Goal: Task Accomplishment & Management: Use online tool/utility

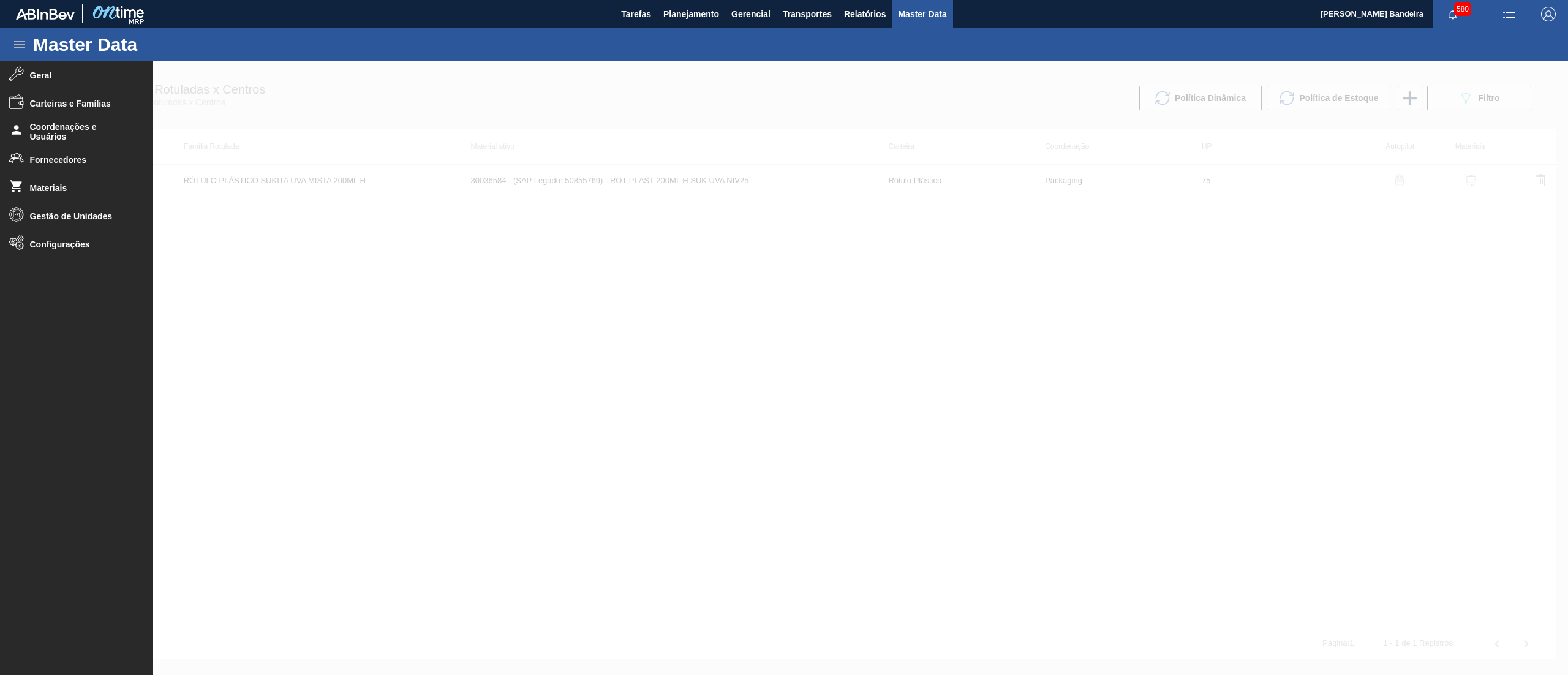
drag, startPoint x: 707, startPoint y: 12, endPoint x: 692, endPoint y: 31, distance: 24.2
click at [706, 14] on span "Planejamento" at bounding box center [691, 14] width 55 height 15
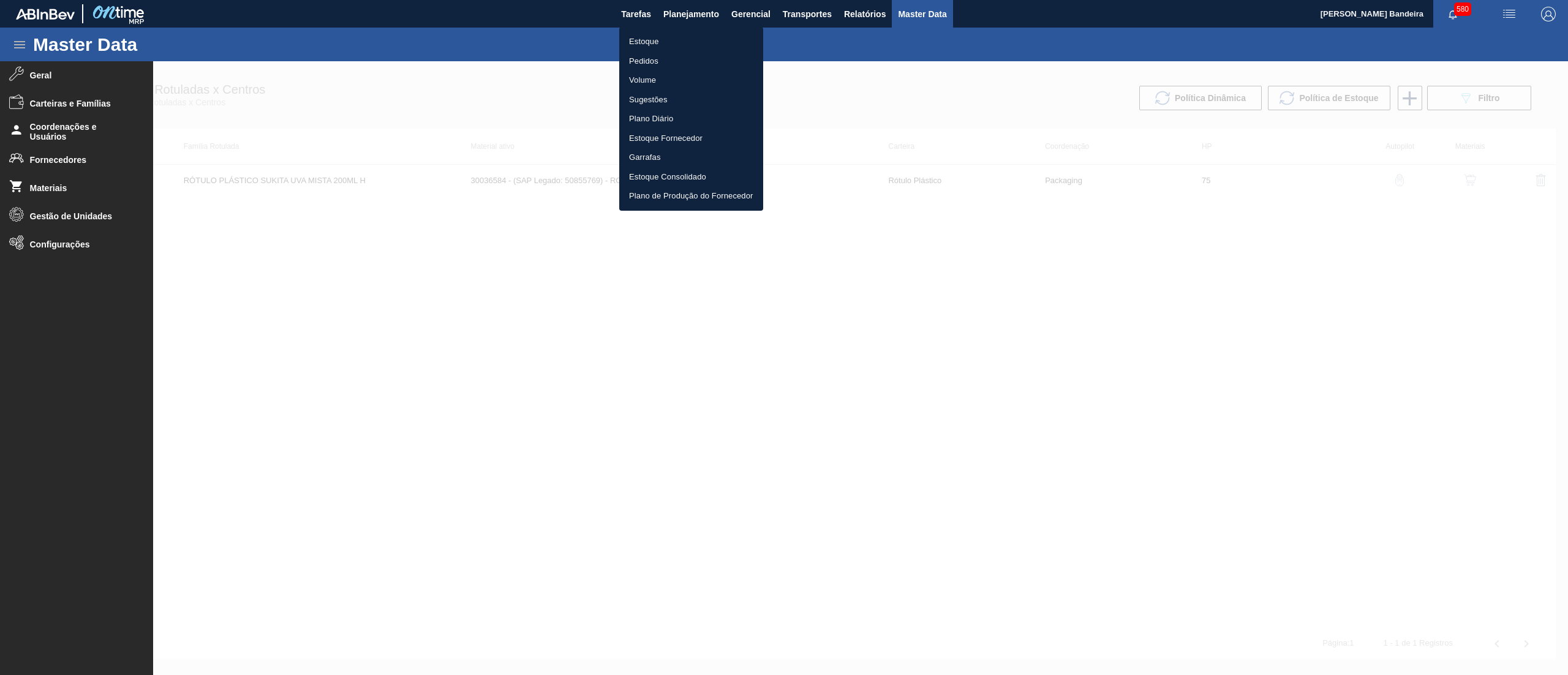
click at [684, 39] on li "Estoque" at bounding box center [691, 42] width 144 height 20
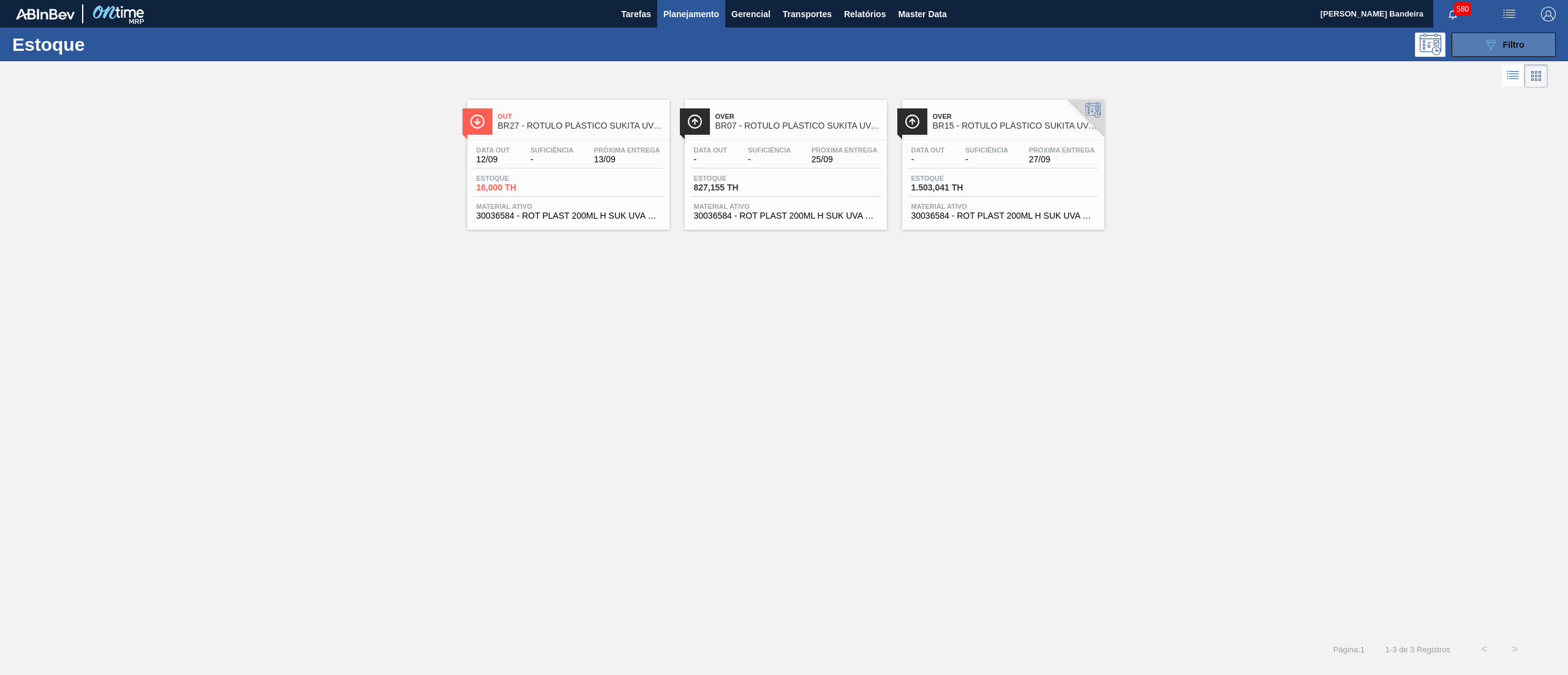
click at [1491, 43] on icon "089F7B8B-B2A5-4AFE-B5C0-19BA573D28AC" at bounding box center [1490, 44] width 15 height 15
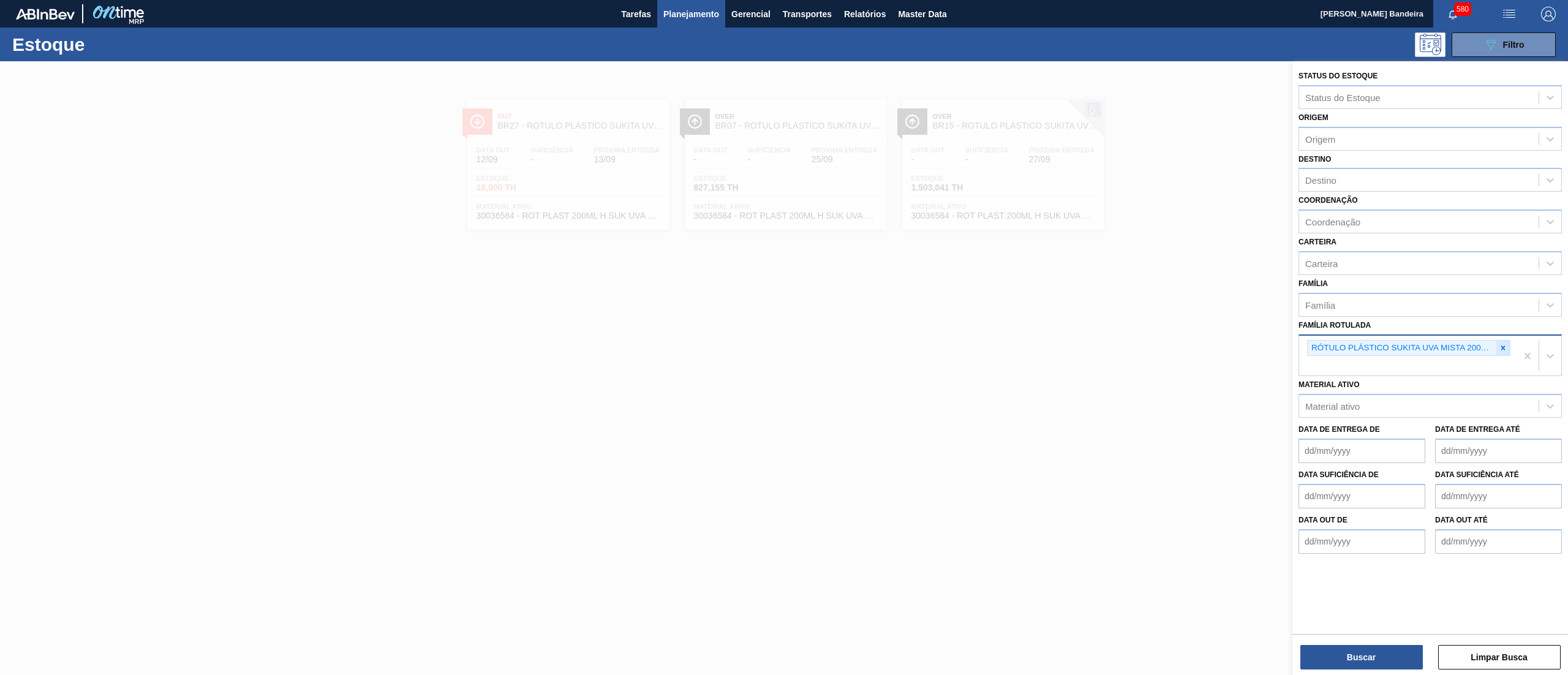
click at [1505, 352] on div at bounding box center [1503, 348] width 14 height 15
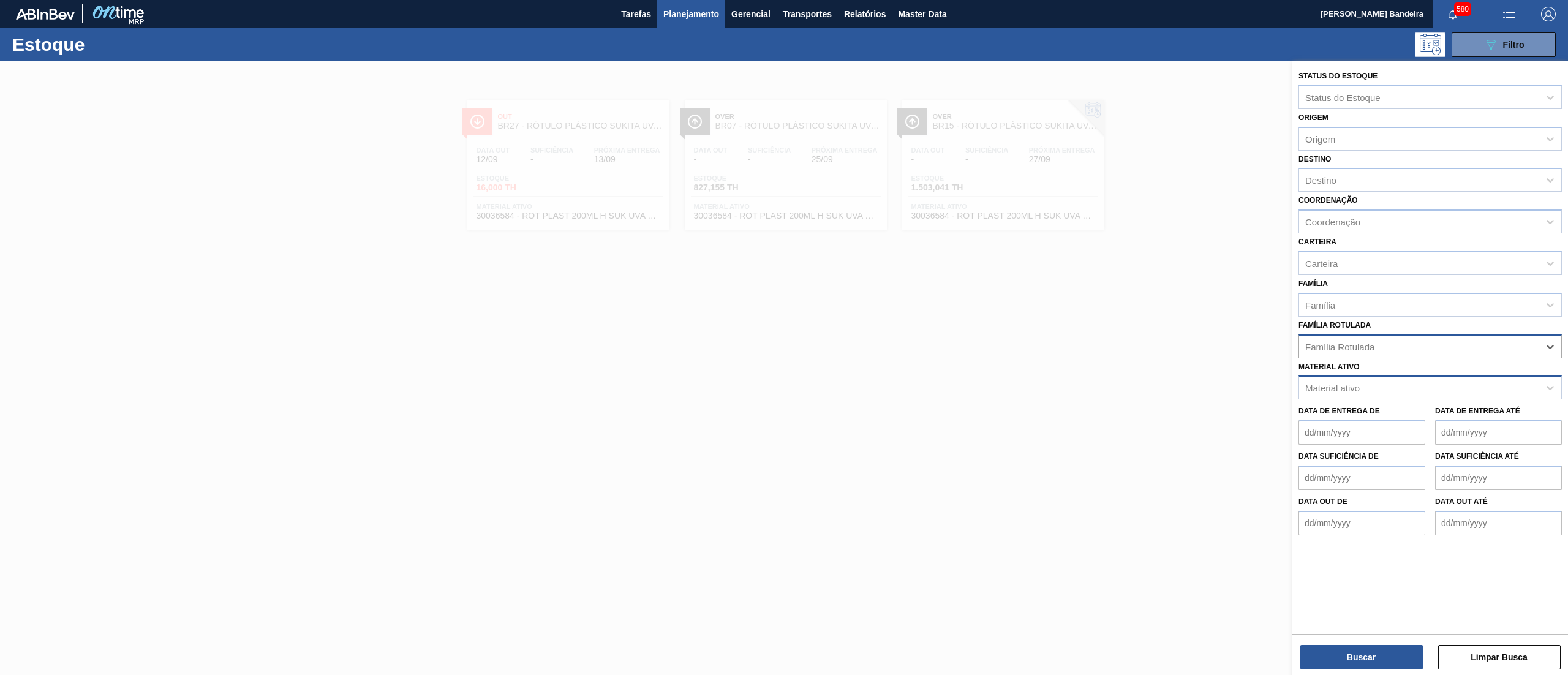
click at [1465, 394] on div "Material ativo" at bounding box center [1419, 388] width 239 height 18
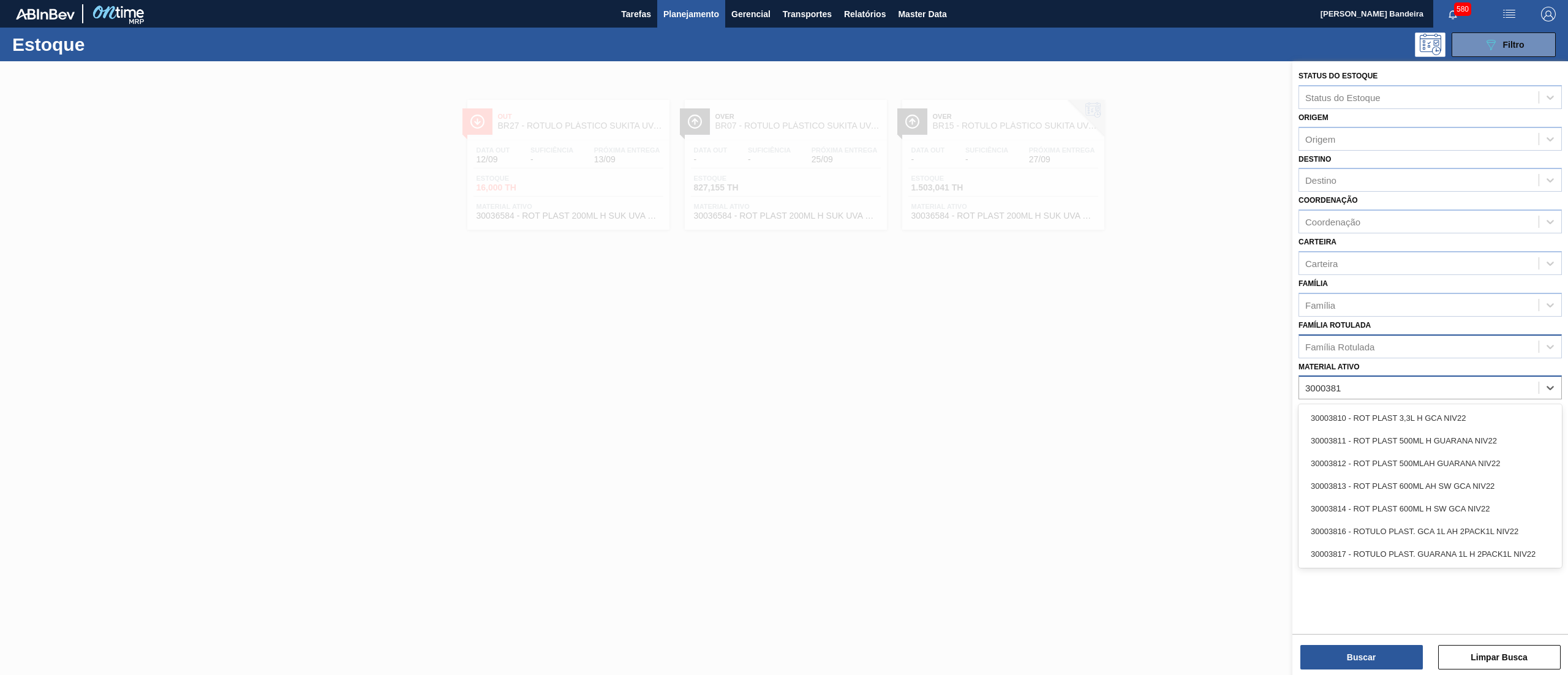
type ativo "30003816"
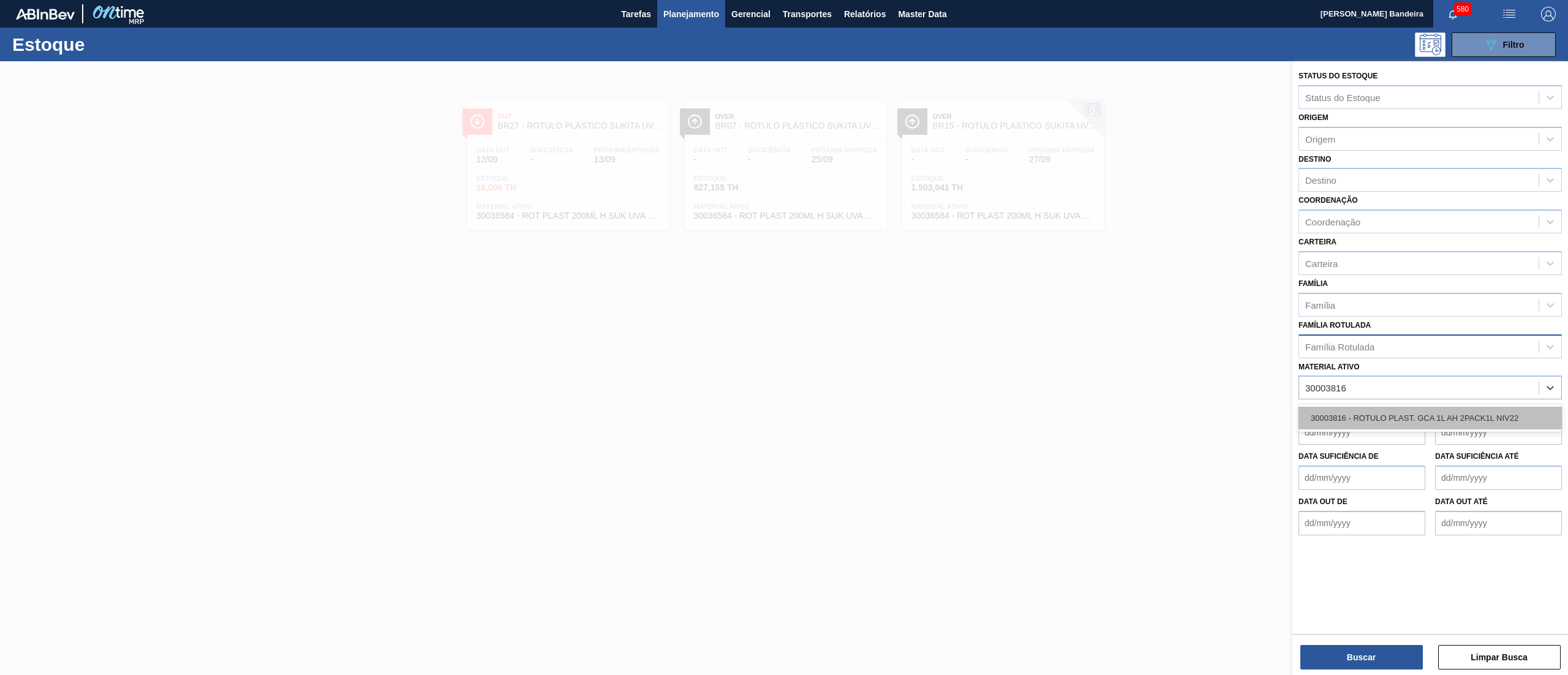
click at [1463, 411] on div "30003816 - ROTULO PLAST. GCA 1L AH 2PACK1L NIV22" at bounding box center [1430, 418] width 264 height 23
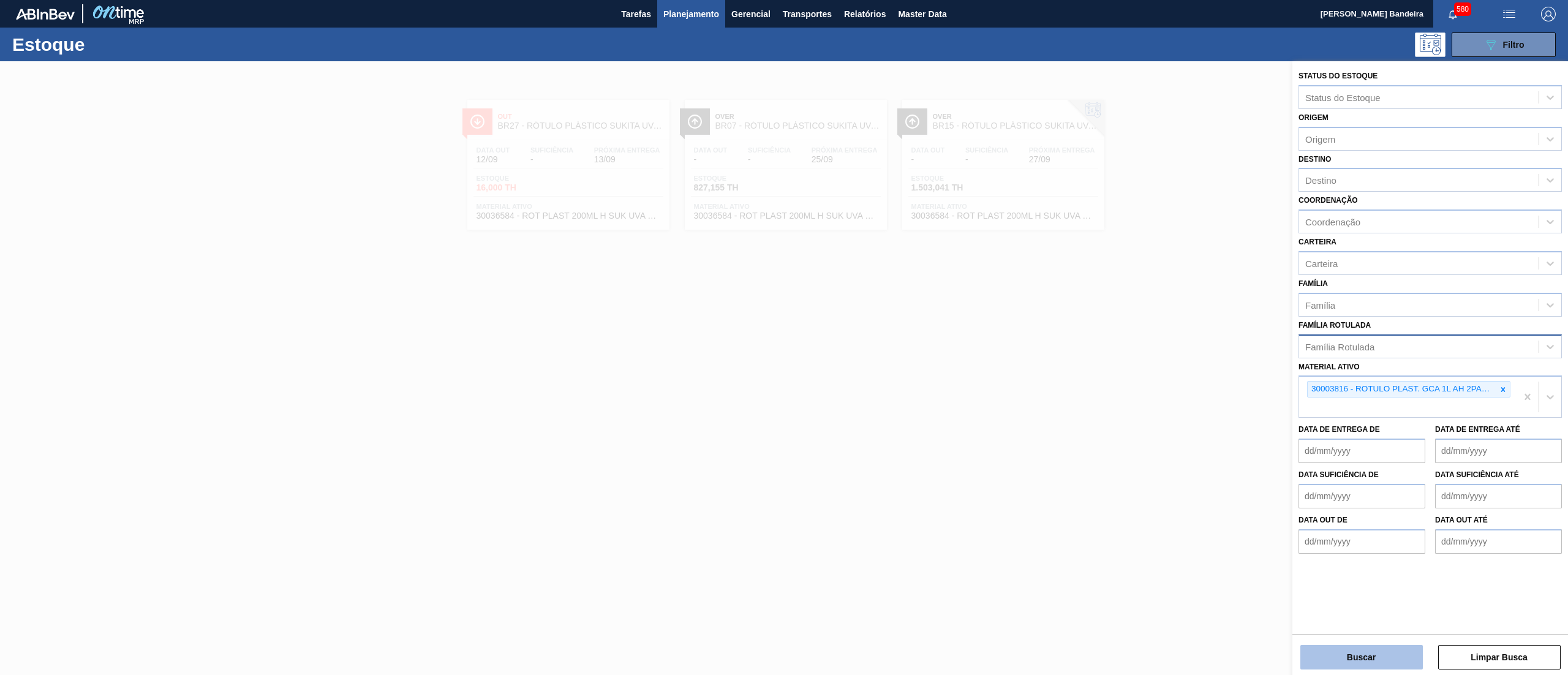
click at [1375, 655] on button "Buscar" at bounding box center [1362, 657] width 123 height 25
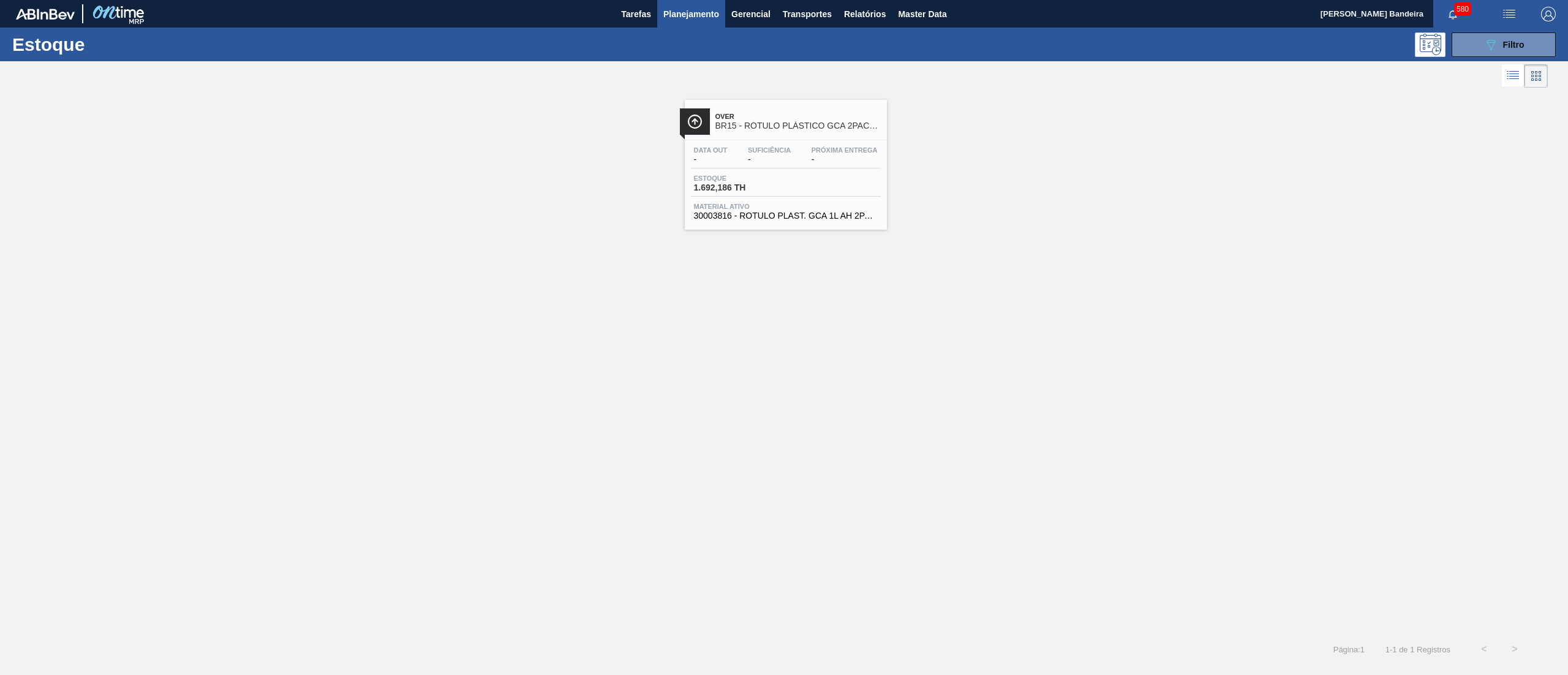
click at [771, 144] on div "Data out - Suficiência - Próxima Entrega - Estoque 1.692,186 TH Material ativo …" at bounding box center [786, 182] width 202 height 84
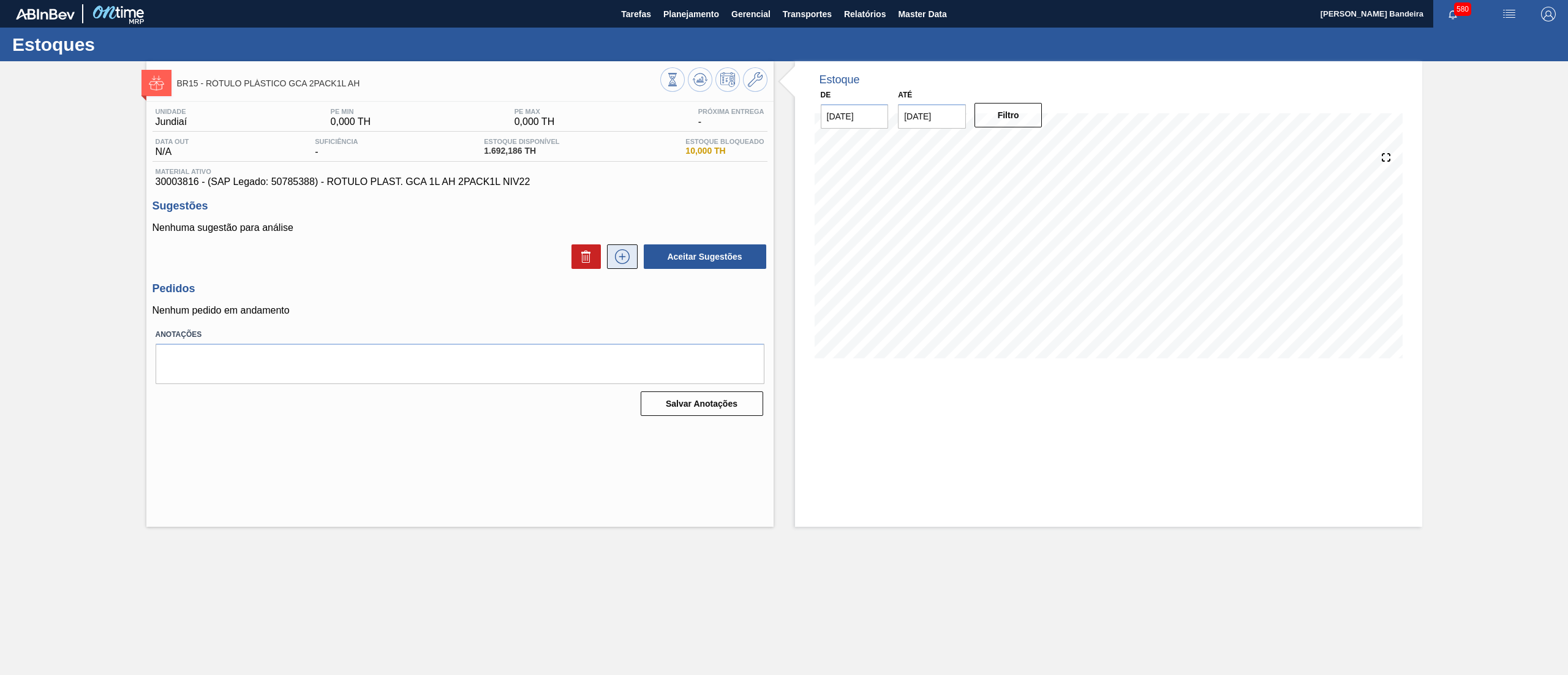
click at [620, 259] on icon at bounding box center [623, 257] width 20 height 15
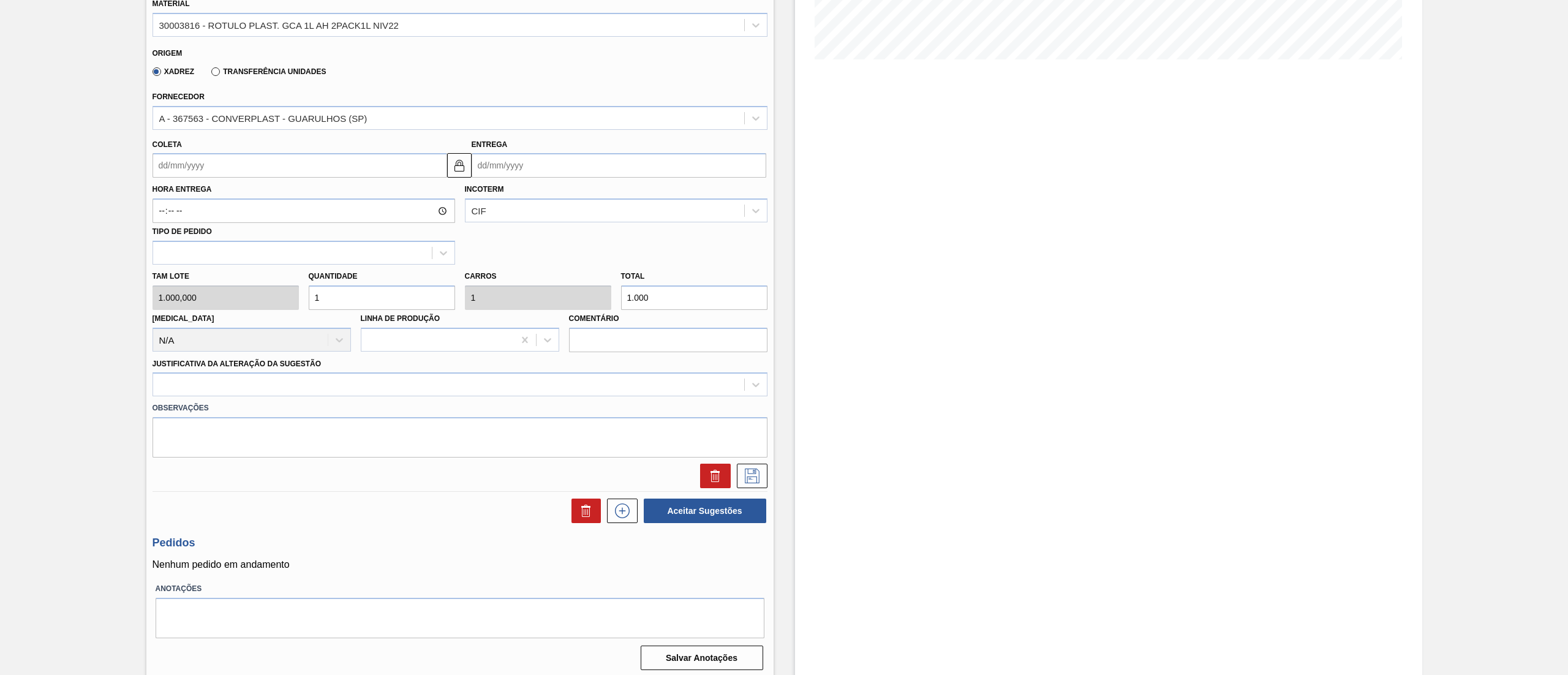
scroll to position [304, 0]
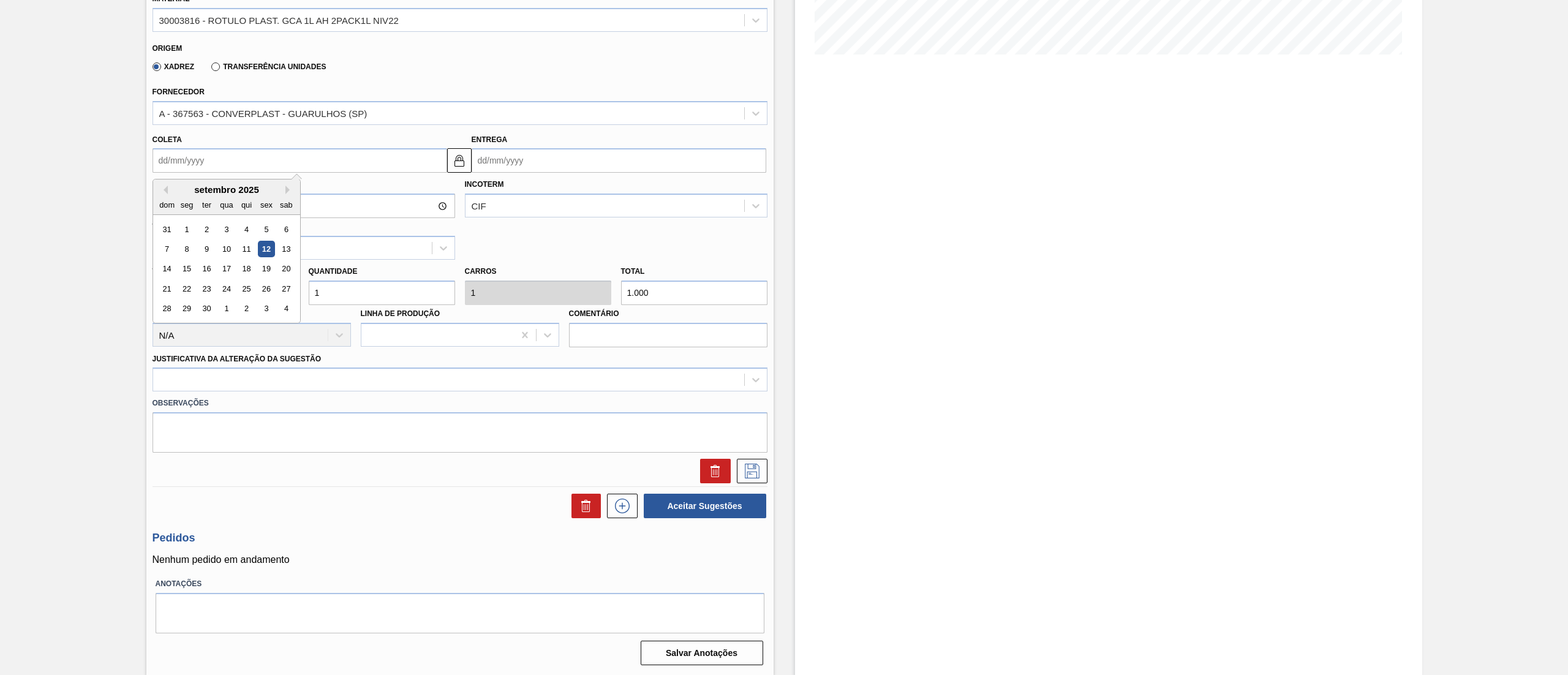
click at [275, 168] on input "Coleta" at bounding box center [300, 161] width 295 height 25
click at [208, 287] on div "23" at bounding box center [206, 289] width 16 height 16
type input "[DATE]"
drag, startPoint x: 354, startPoint y: 290, endPoint x: 238, endPoint y: 279, distance: 116.5
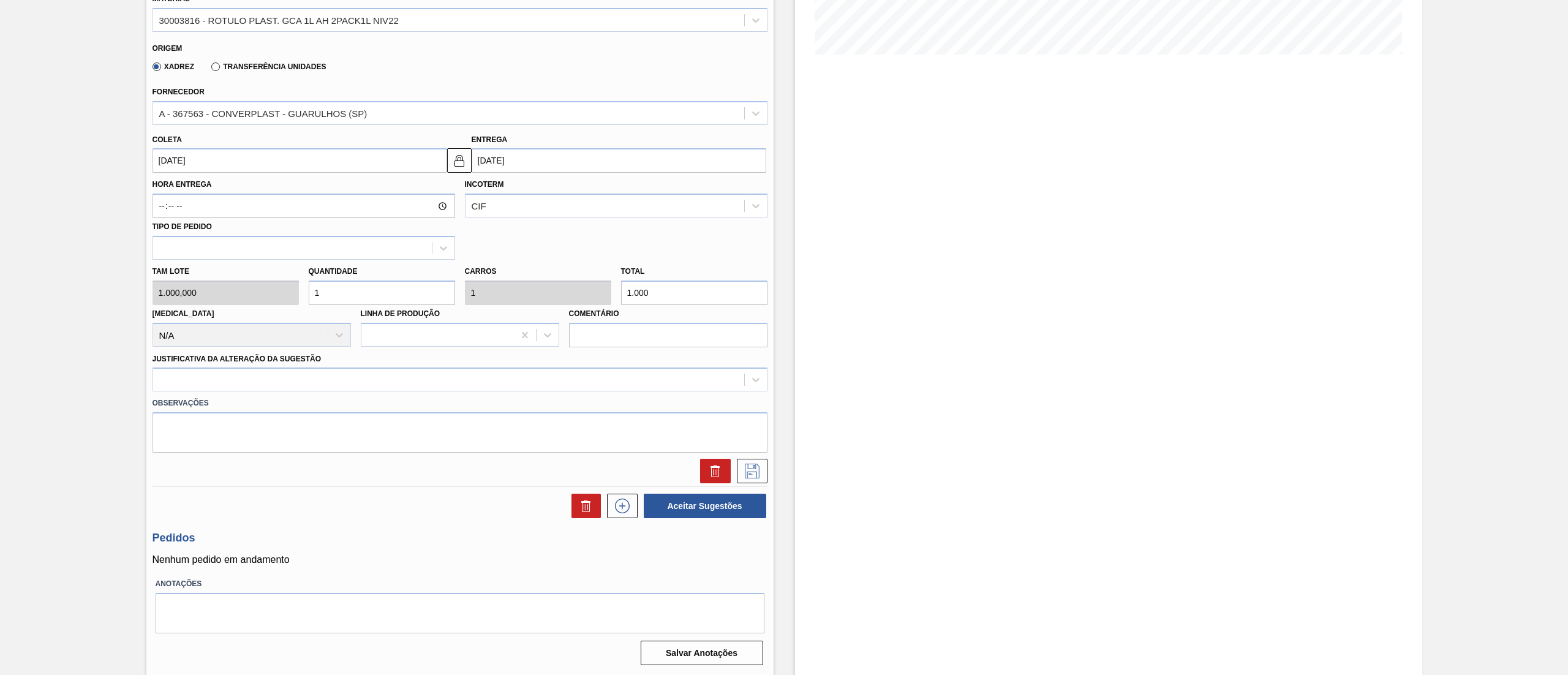
click at [238, 279] on div "Tam lote 1.000,000 Quantidade 1 Carros 1 Total 1.000 [MEDICAL_DATA] N/A Linha d…" at bounding box center [459, 304] width 624 height 87
type input "3"
type input "3.000"
type input "3"
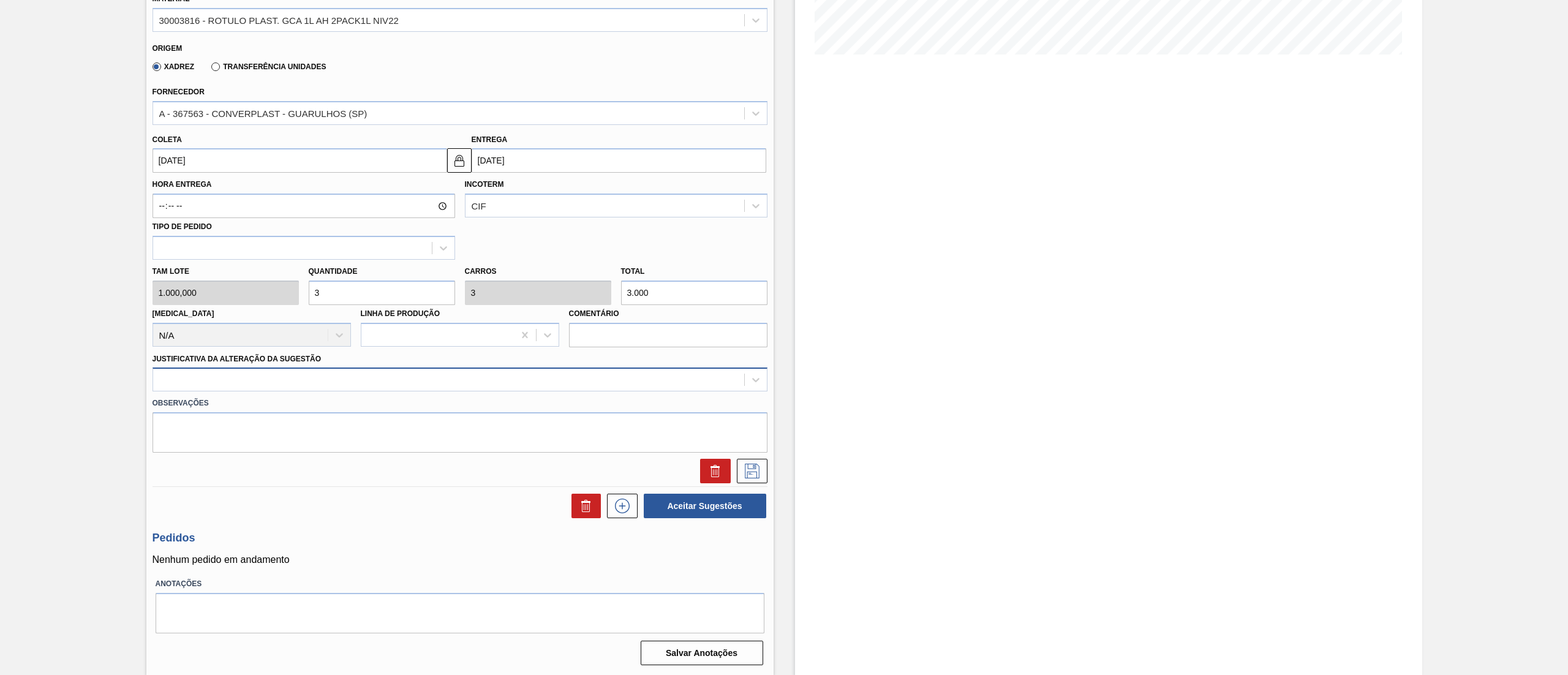
click at [234, 375] on div at bounding box center [449, 380] width 591 height 18
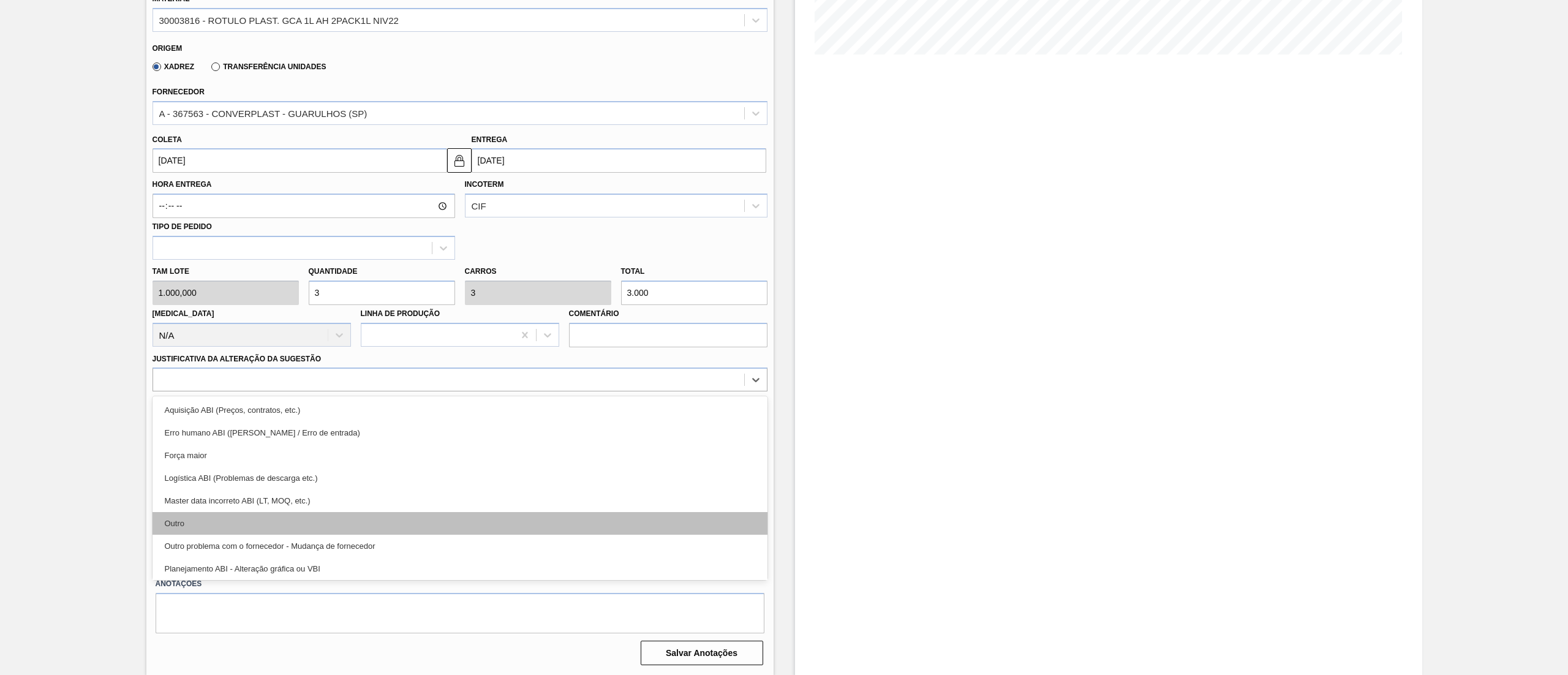
click at [194, 524] on div "Outro" at bounding box center [460, 524] width 615 height 23
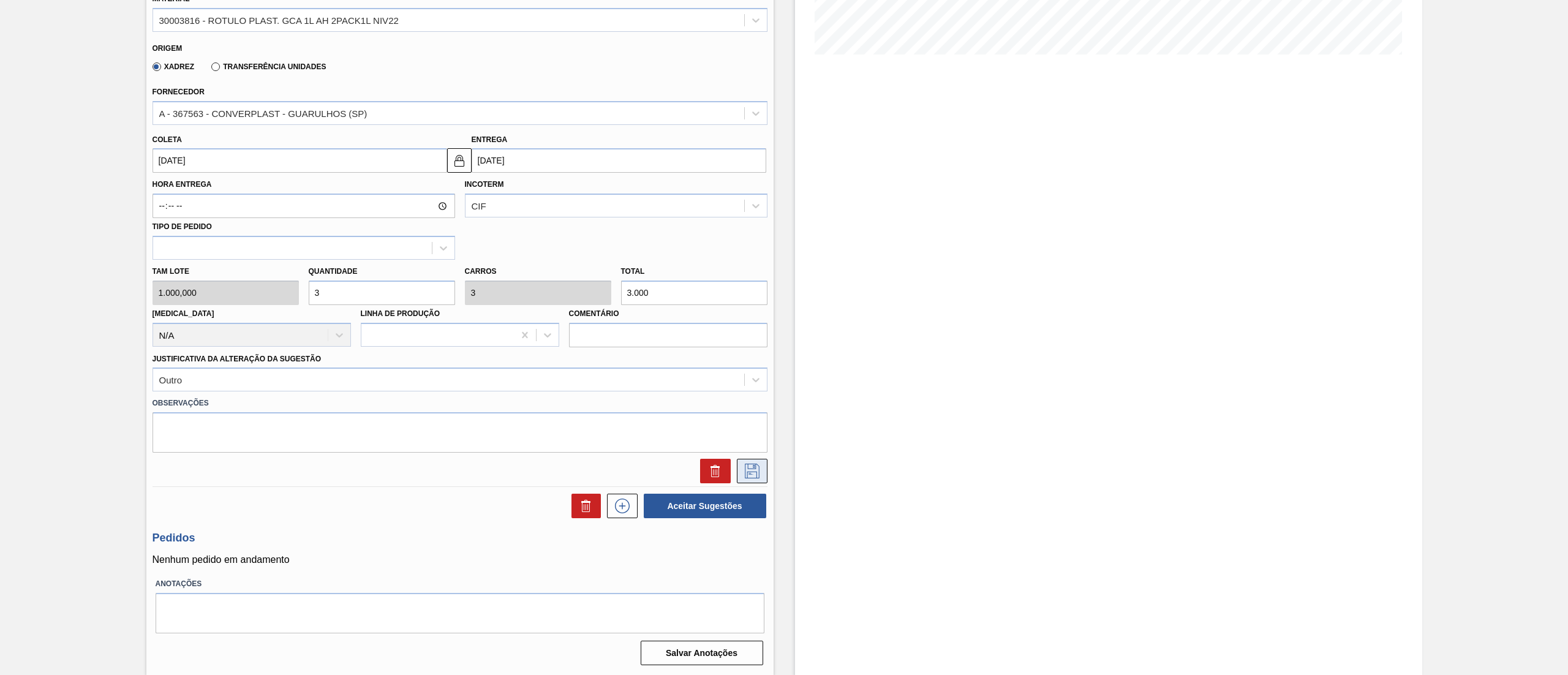
click at [753, 472] on icon at bounding box center [752, 471] width 20 height 15
click at [755, 471] on icon at bounding box center [752, 471] width 20 height 15
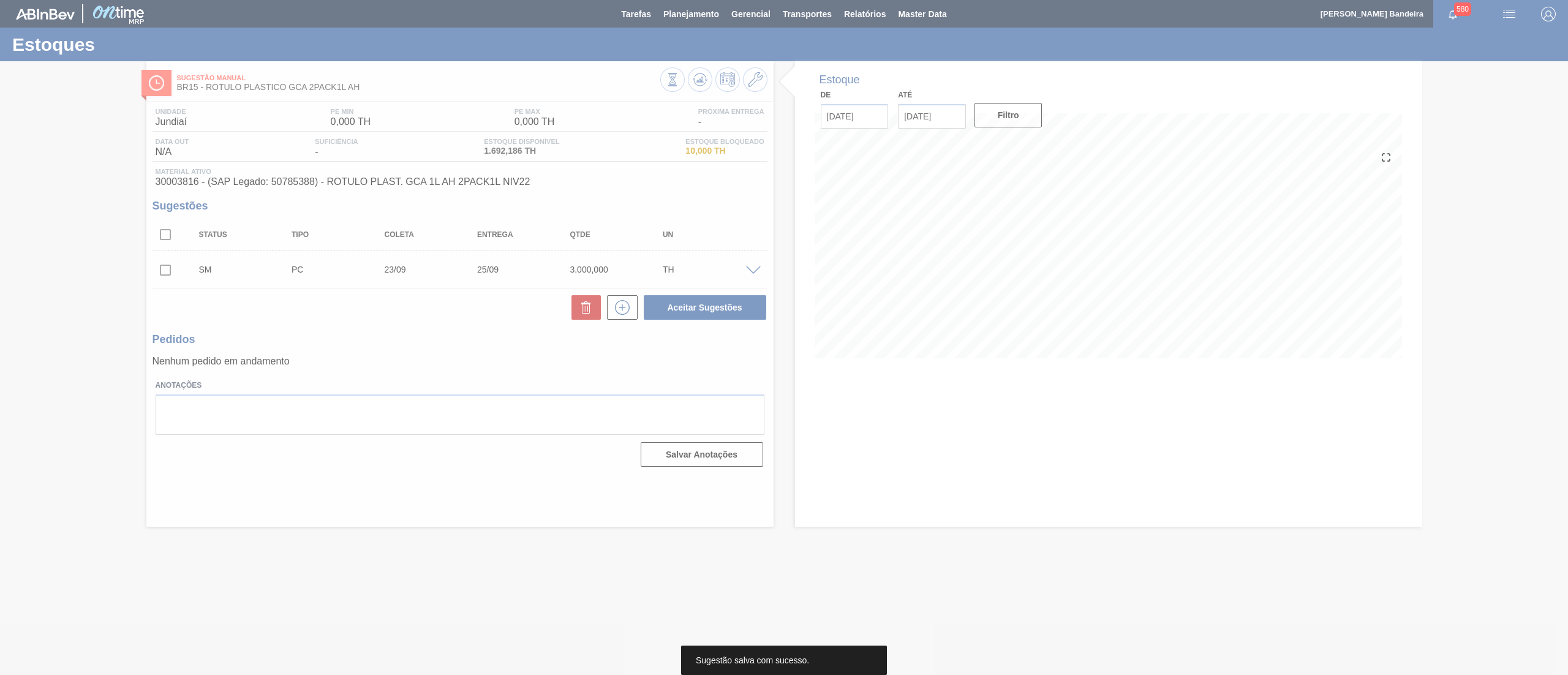
scroll to position [0, 0]
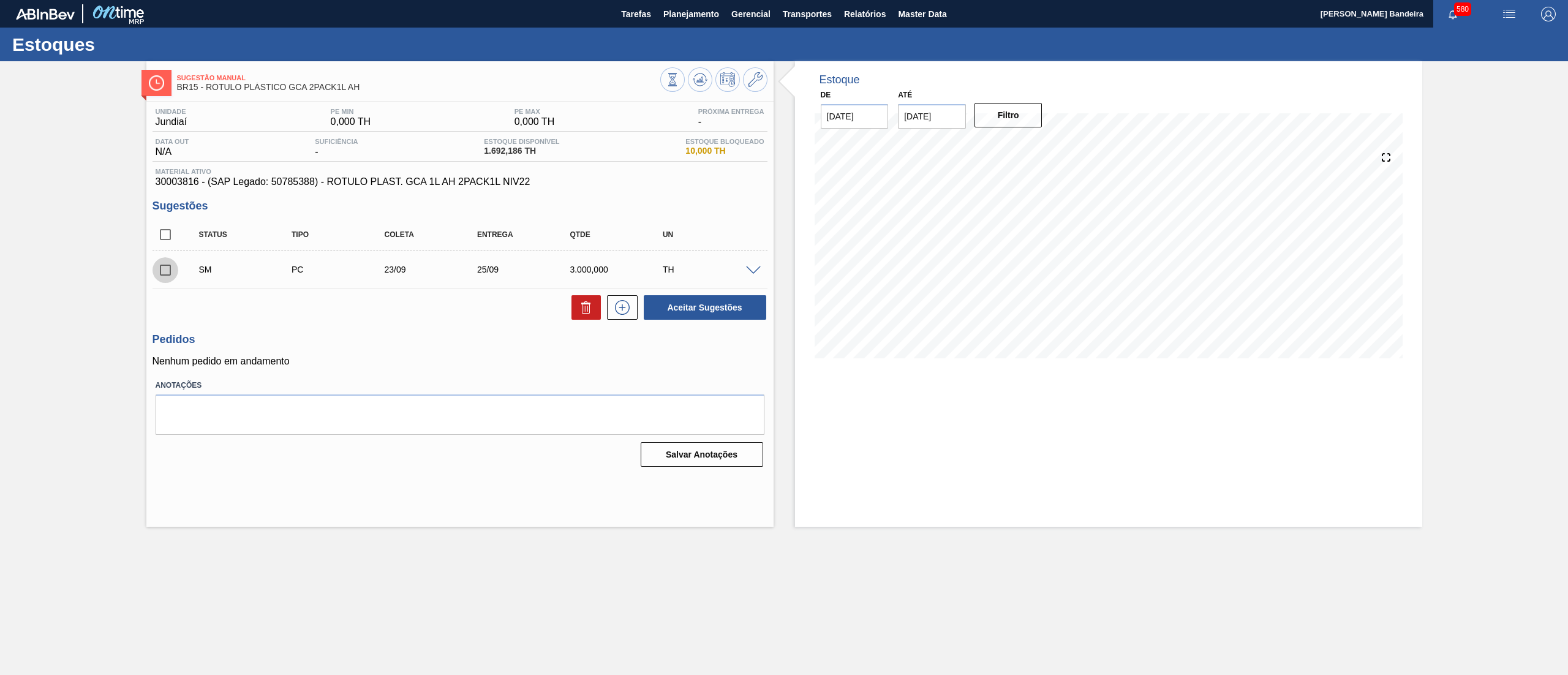
click at [165, 269] on input "checkbox" at bounding box center [165, 270] width 25 height 25
click at [684, 314] on button "Aceitar Sugestões" at bounding box center [705, 307] width 123 height 25
checkbox input "false"
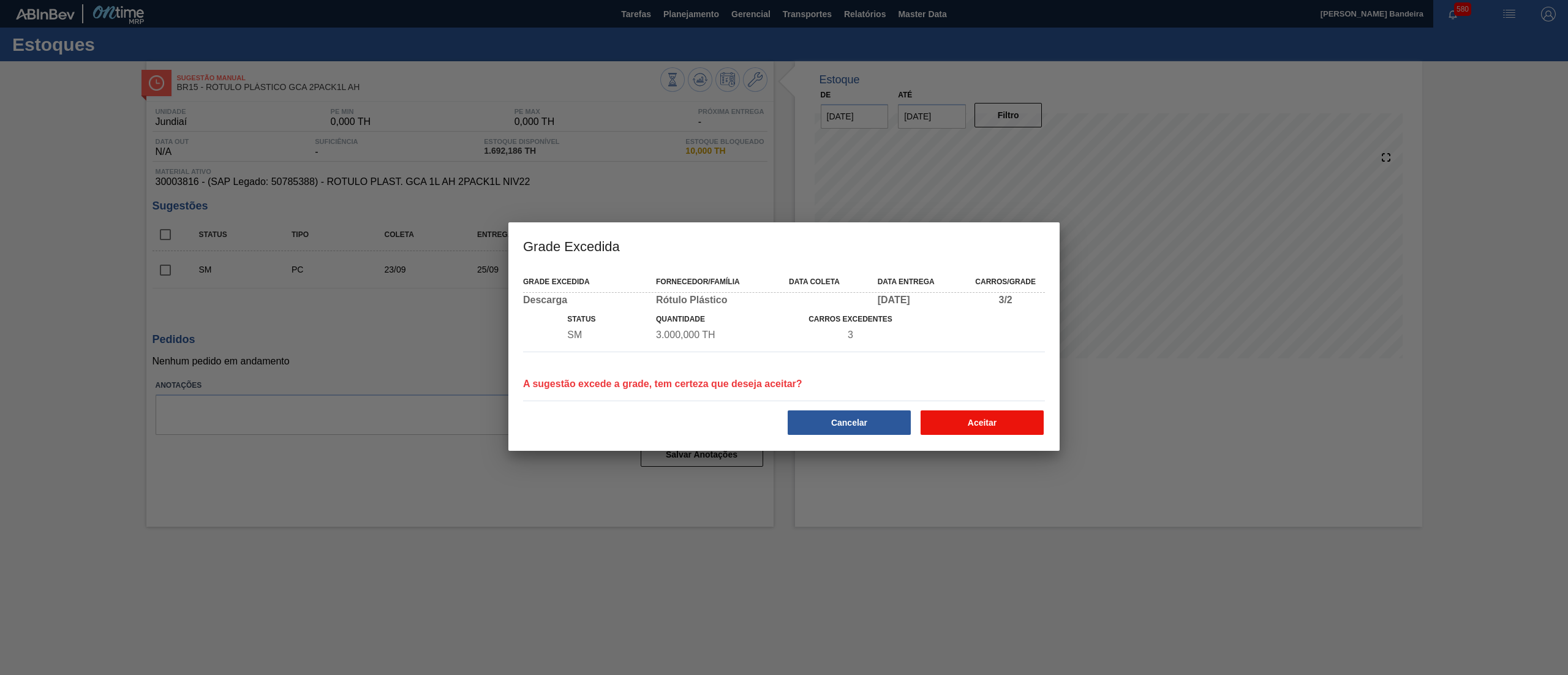
click at [968, 415] on button "Aceitar" at bounding box center [982, 423] width 123 height 25
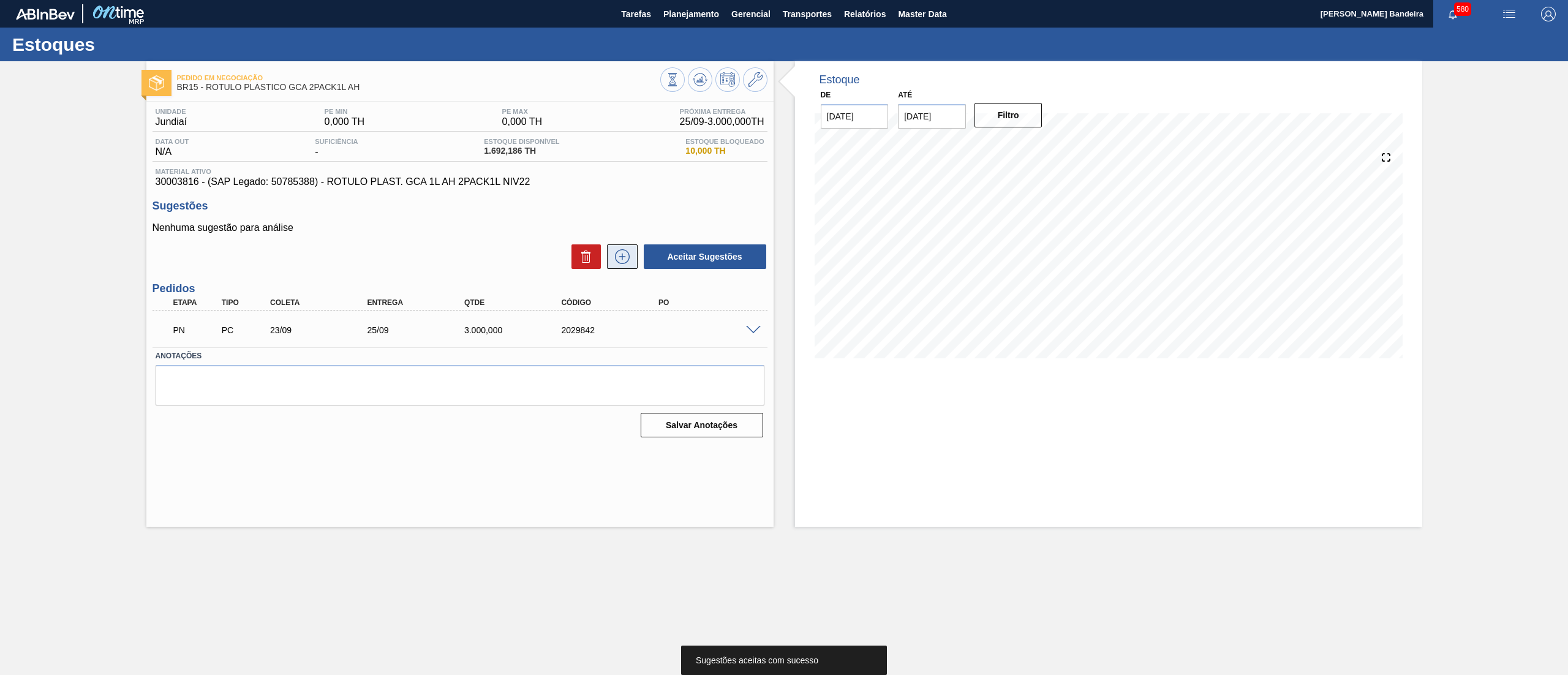
click at [625, 259] on icon at bounding box center [623, 257] width 20 height 15
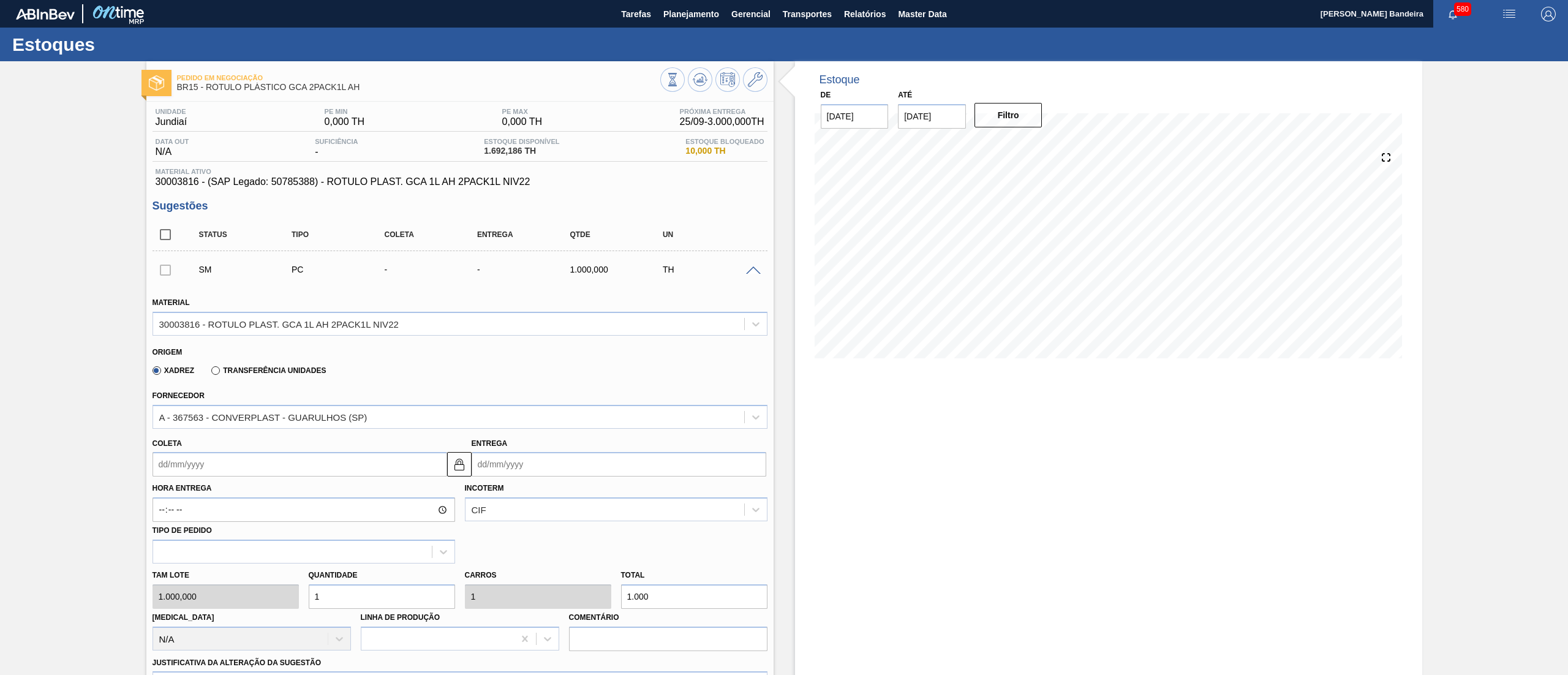
click at [255, 467] on input "Coleta" at bounding box center [300, 465] width 295 height 25
click at [287, 492] on button "Next Month" at bounding box center [289, 494] width 8 height 8
click at [187, 574] on div "13" at bounding box center [186, 573] width 16 height 16
type input "[DATE]"
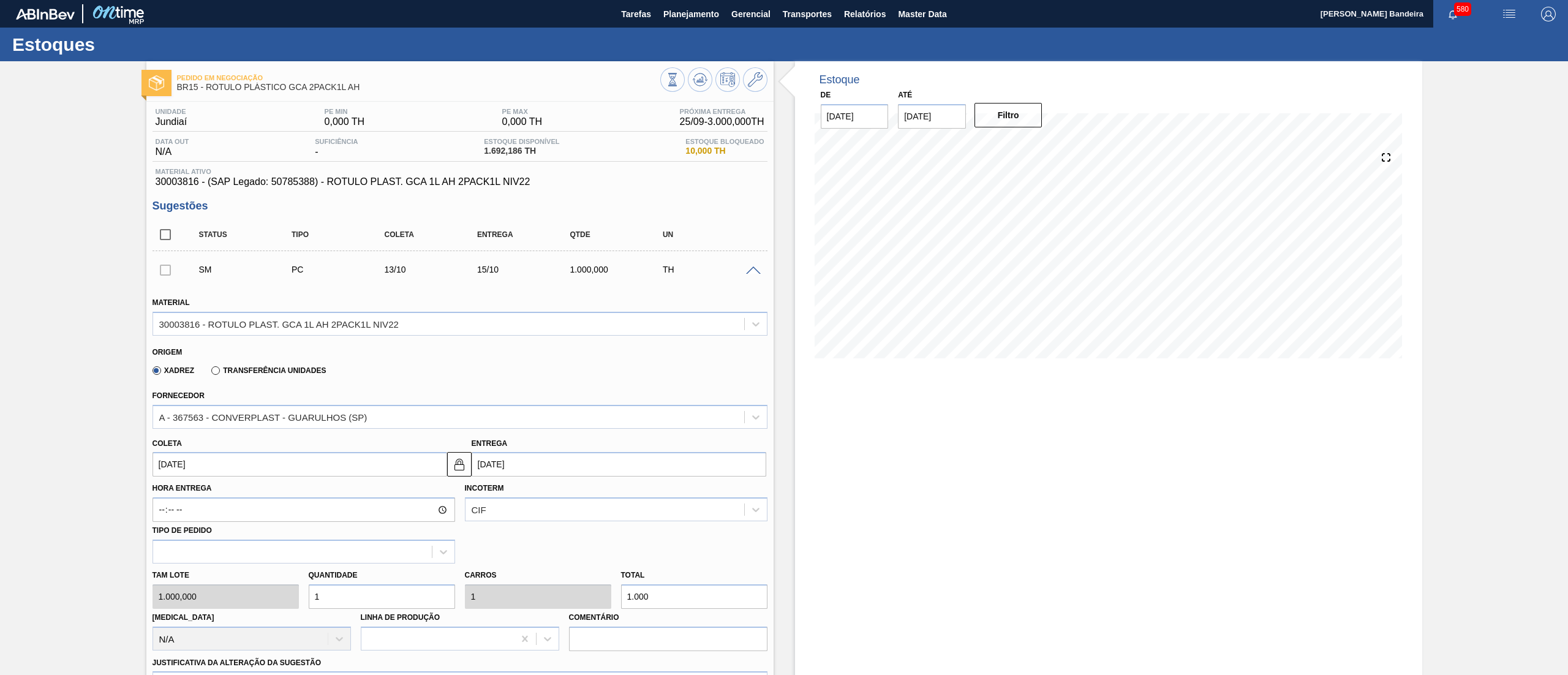
click at [267, 593] on div "Tam lote 1.000,000 Quantidade 1 Carros 1 Total 1.000 [MEDICAL_DATA] N/A Linha d…" at bounding box center [459, 608] width 624 height 87
type input "3"
type input "3.000"
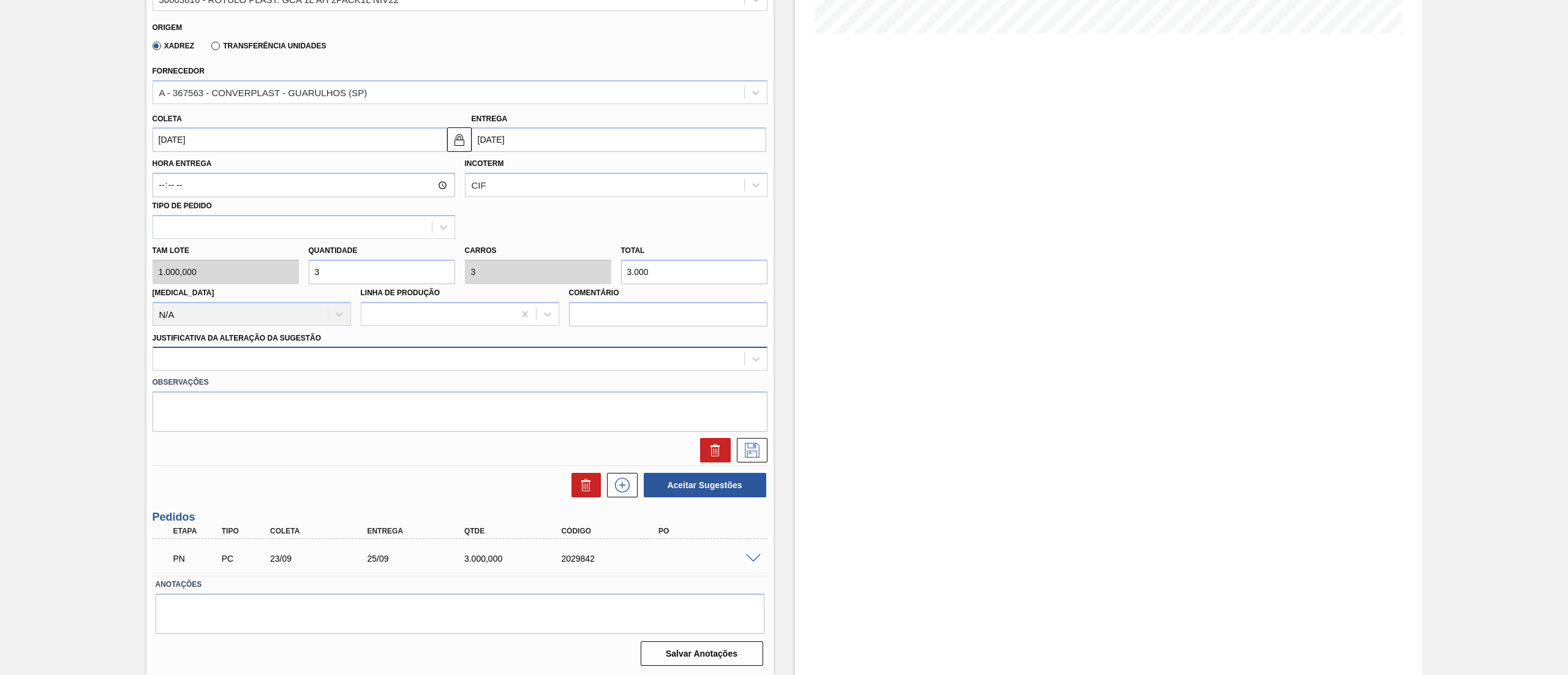
type input "3"
click at [300, 365] on div at bounding box center [449, 359] width 591 height 18
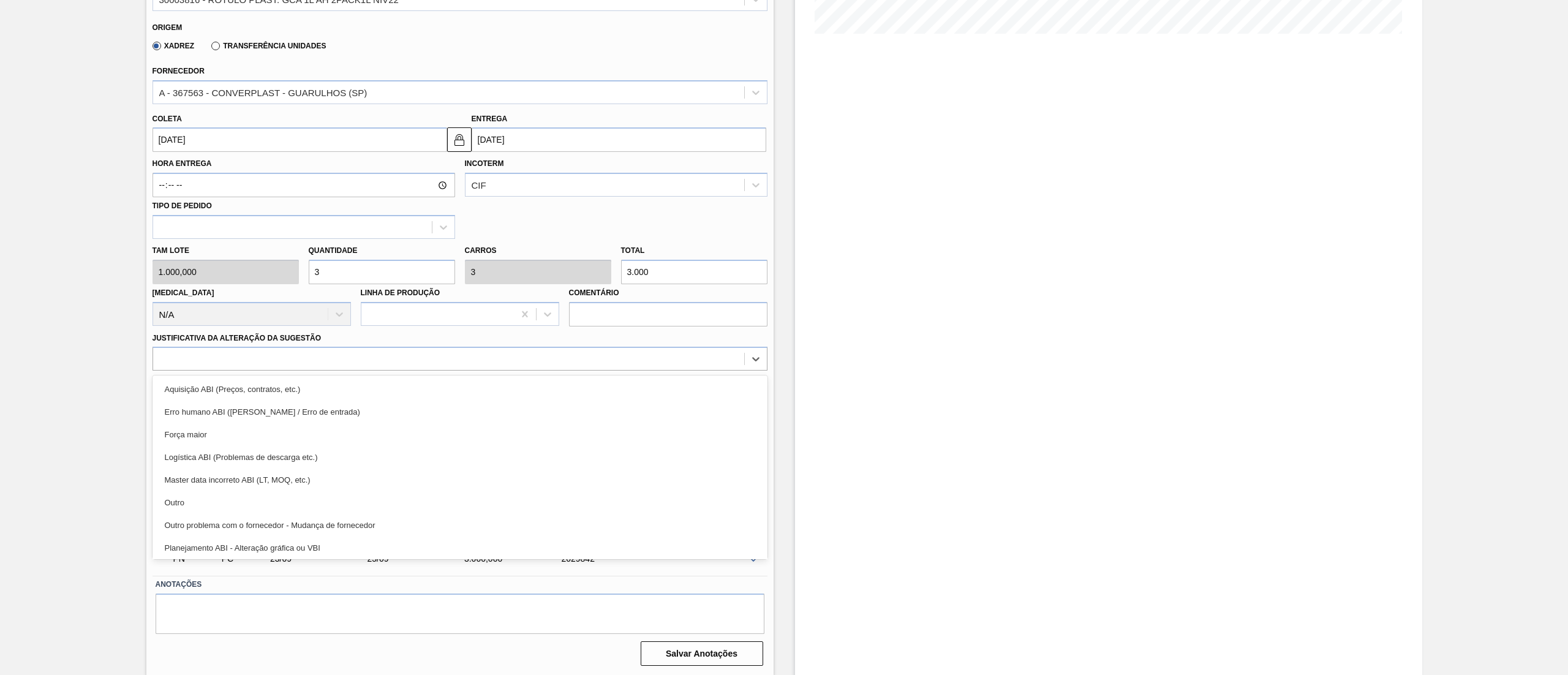
drag, startPoint x: 228, startPoint y: 496, endPoint x: 254, endPoint y: 487, distance: 27.5
click at [229, 497] on div "Outro" at bounding box center [460, 503] width 615 height 23
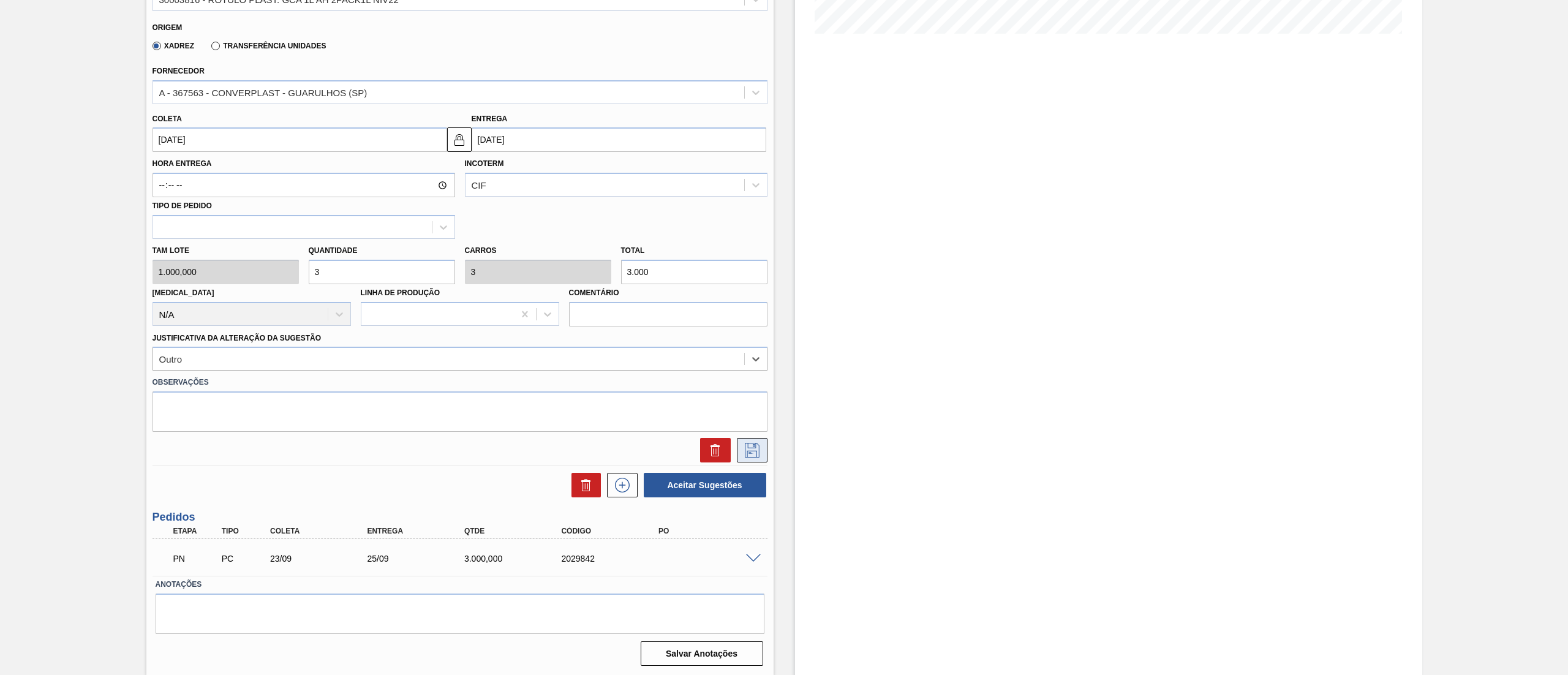
click at [756, 450] on icon at bounding box center [752, 450] width 20 height 15
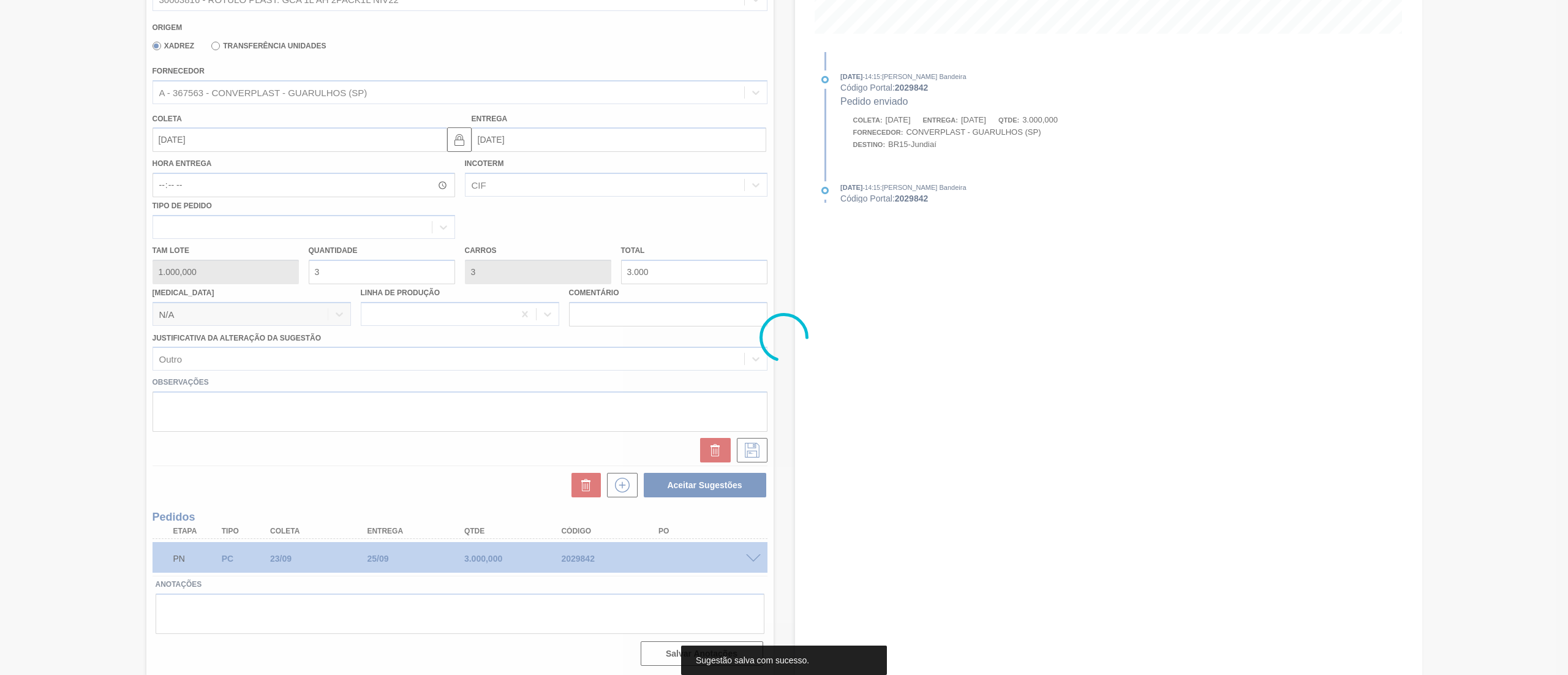
scroll to position [0, 0]
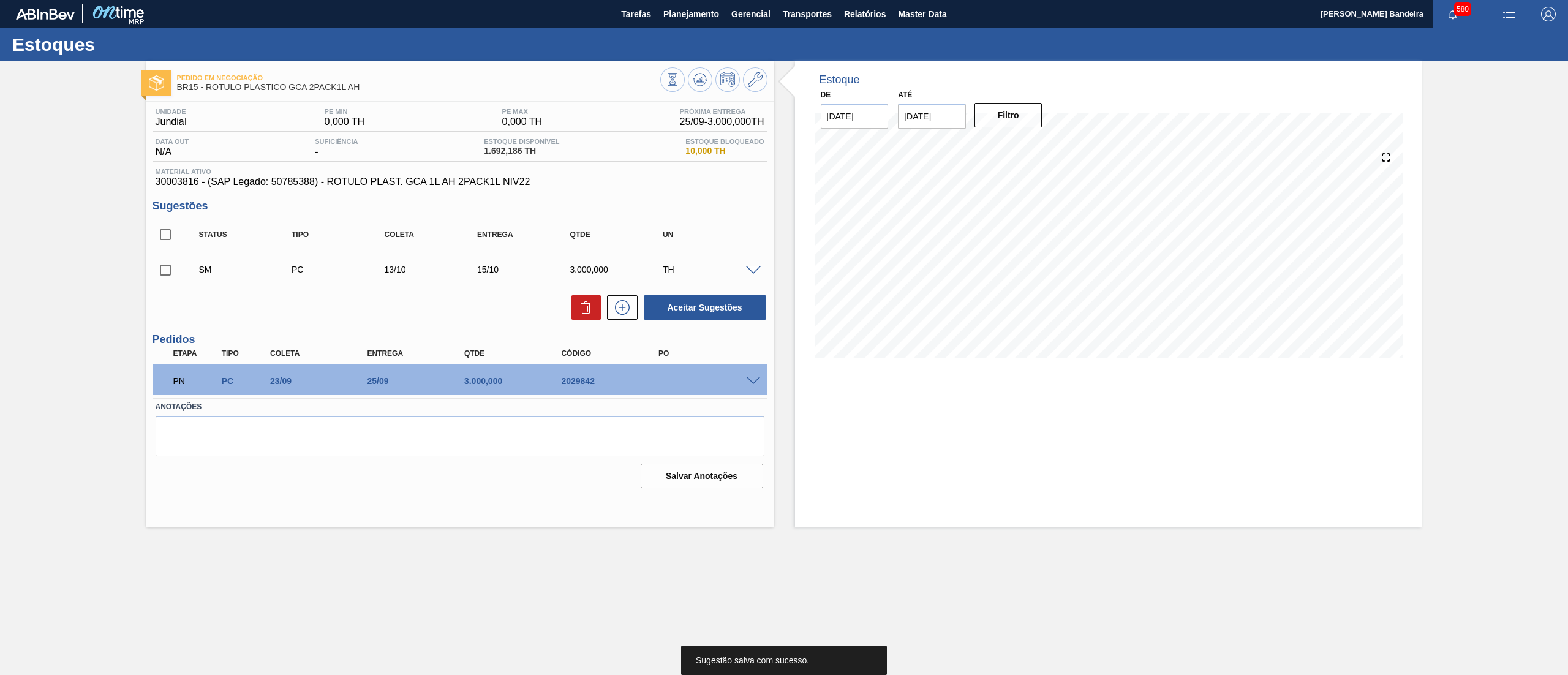
click at [165, 271] on input "checkbox" at bounding box center [165, 270] width 25 height 25
click at [712, 311] on button "Aceitar Sugestões" at bounding box center [705, 307] width 123 height 25
checkbox input "false"
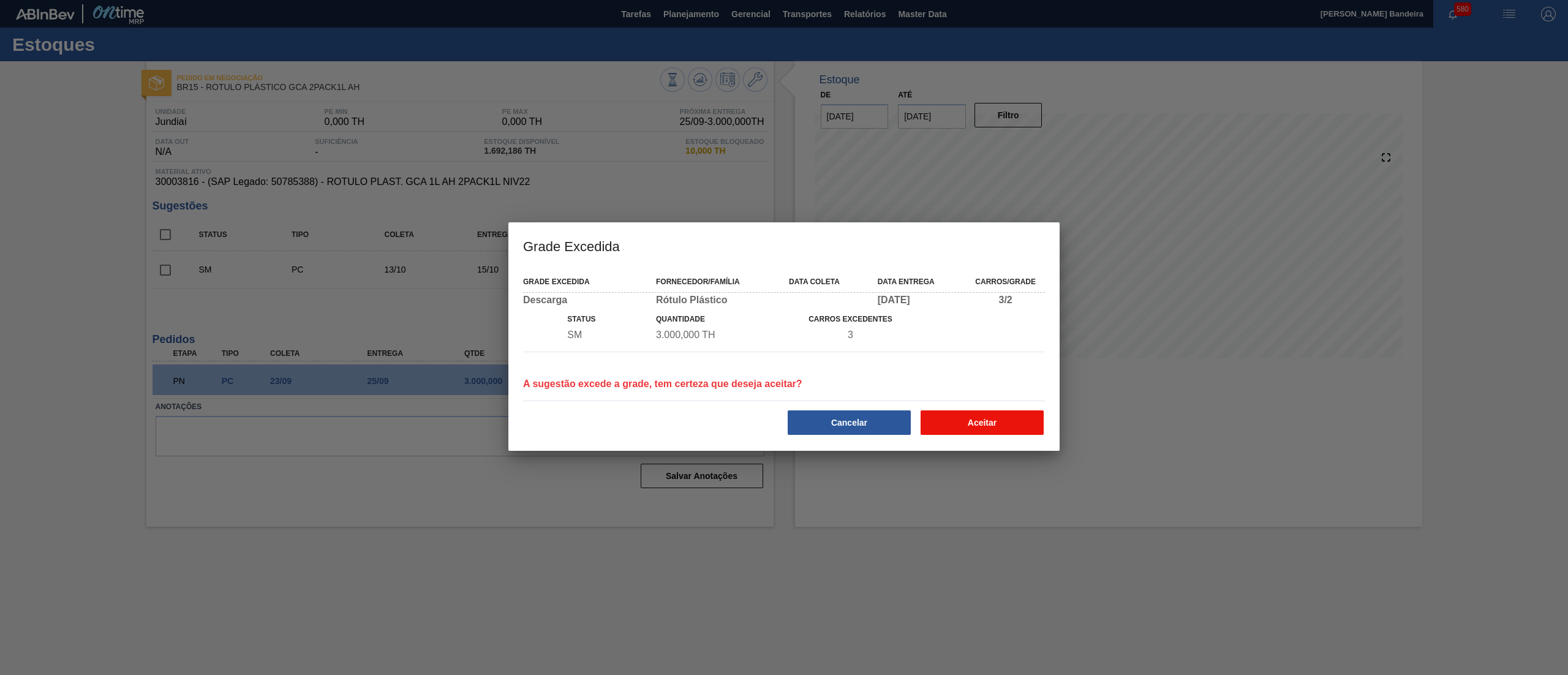
click at [1021, 429] on button "Aceitar" at bounding box center [982, 423] width 123 height 25
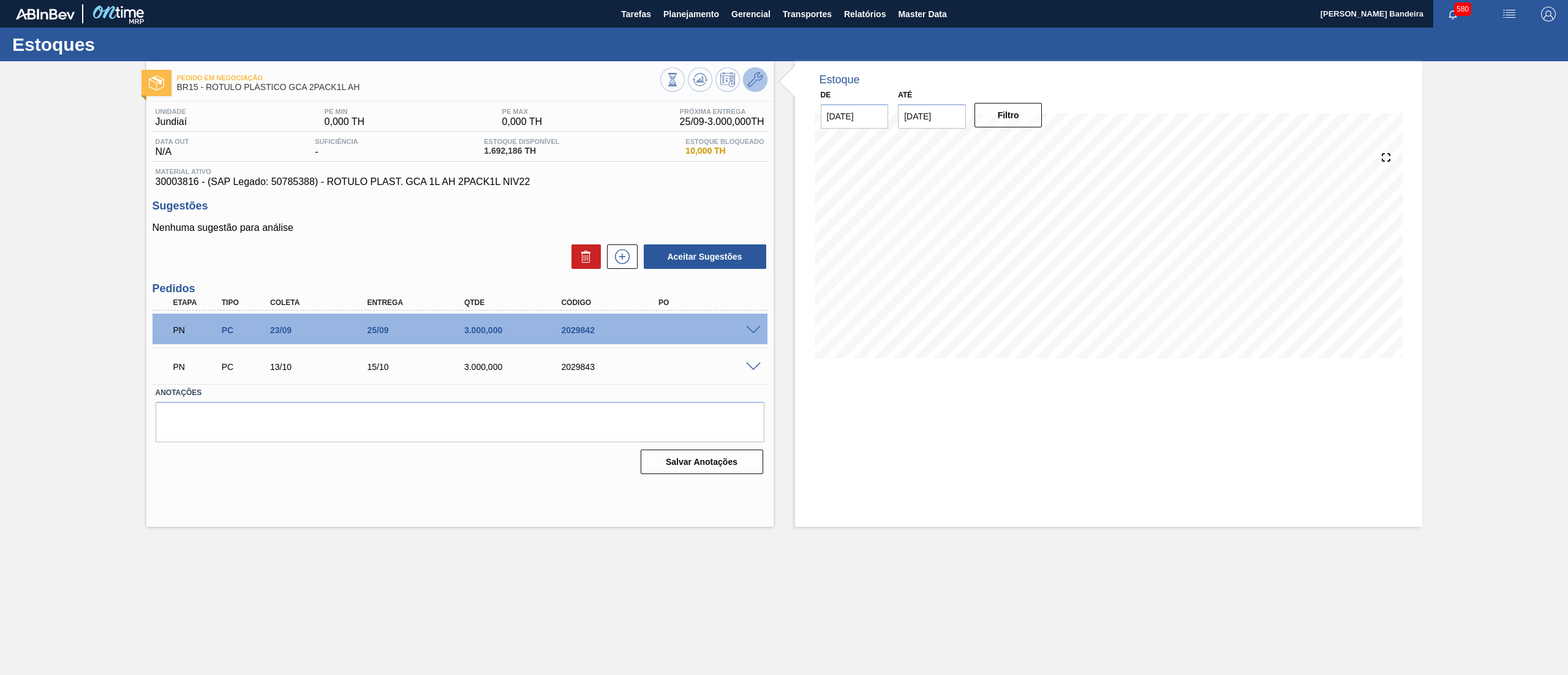
click at [748, 71] on button at bounding box center [756, 80] width 25 height 25
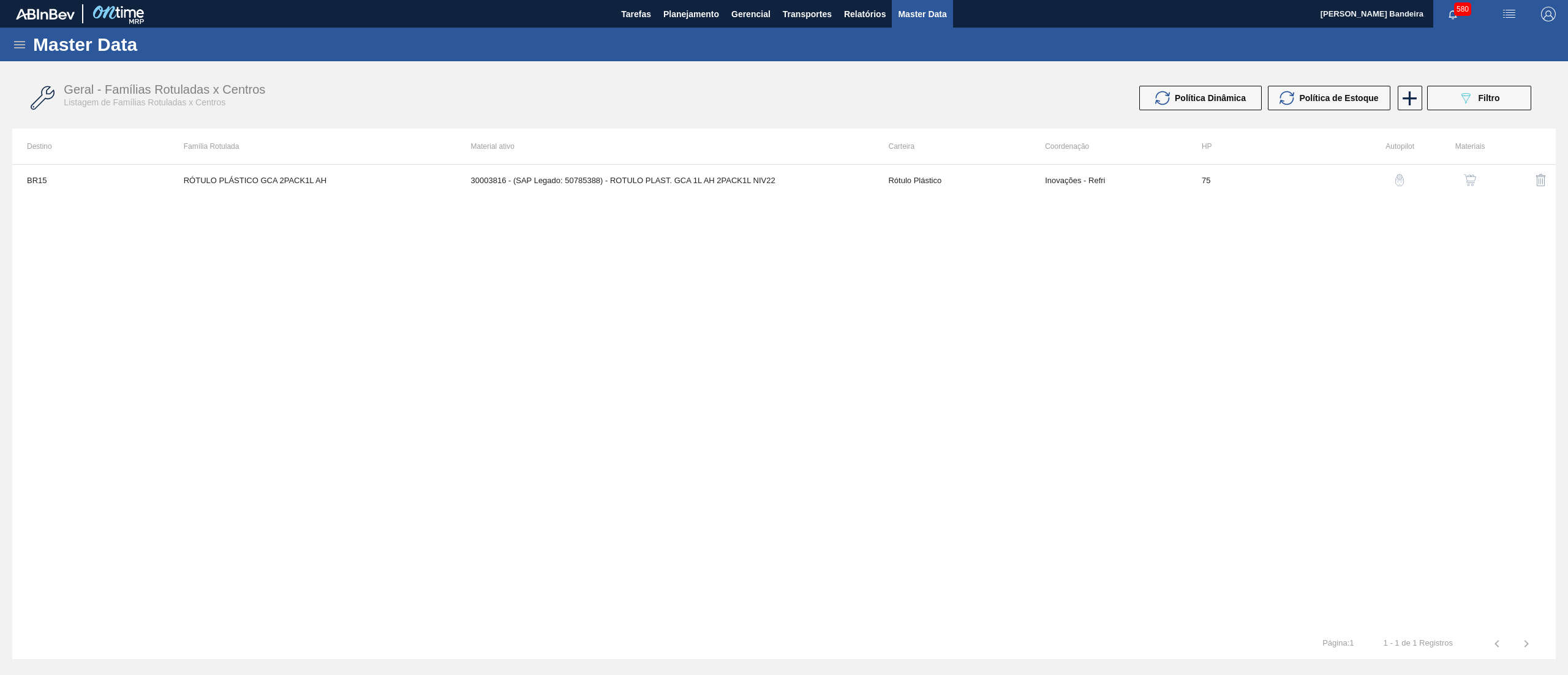
click at [1470, 181] on img "button" at bounding box center [1469, 180] width 12 height 12
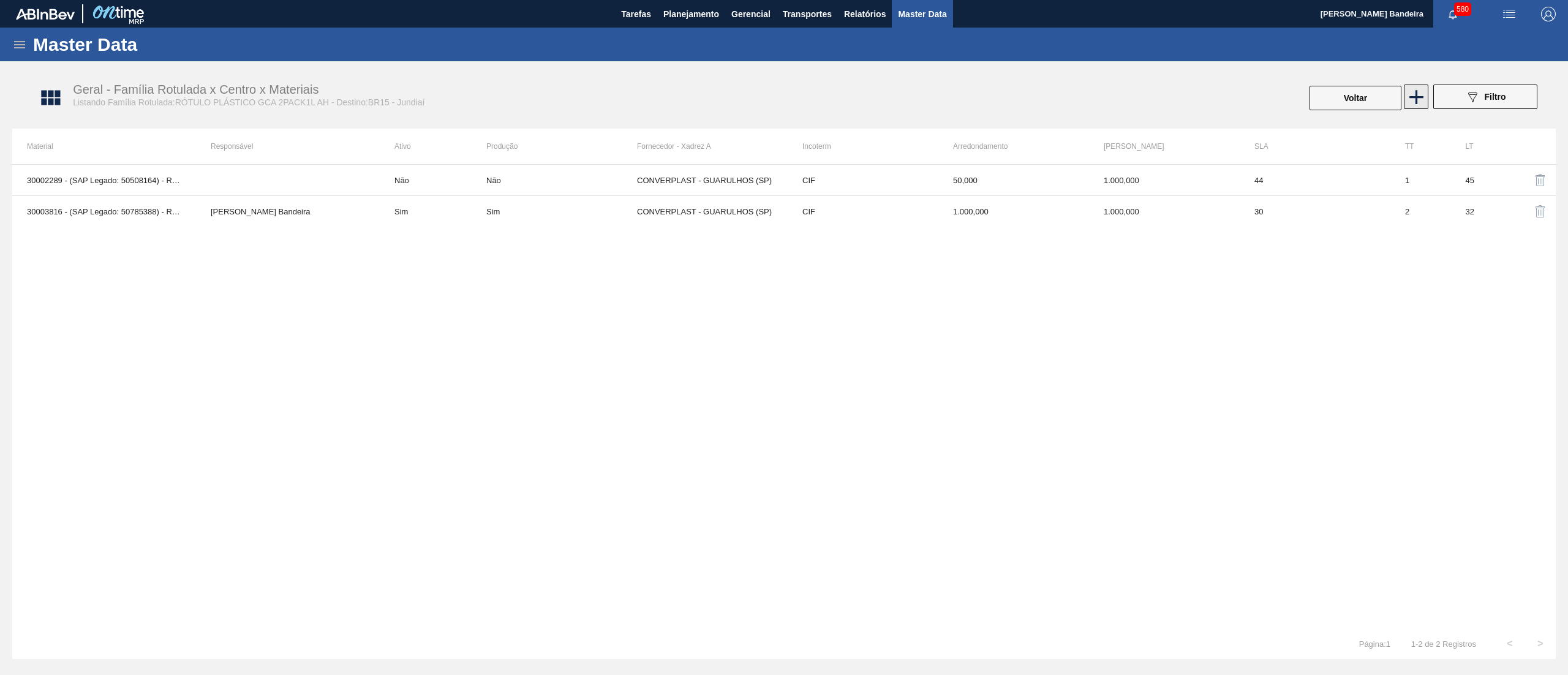
click at [1413, 108] on icon at bounding box center [1416, 97] width 24 height 24
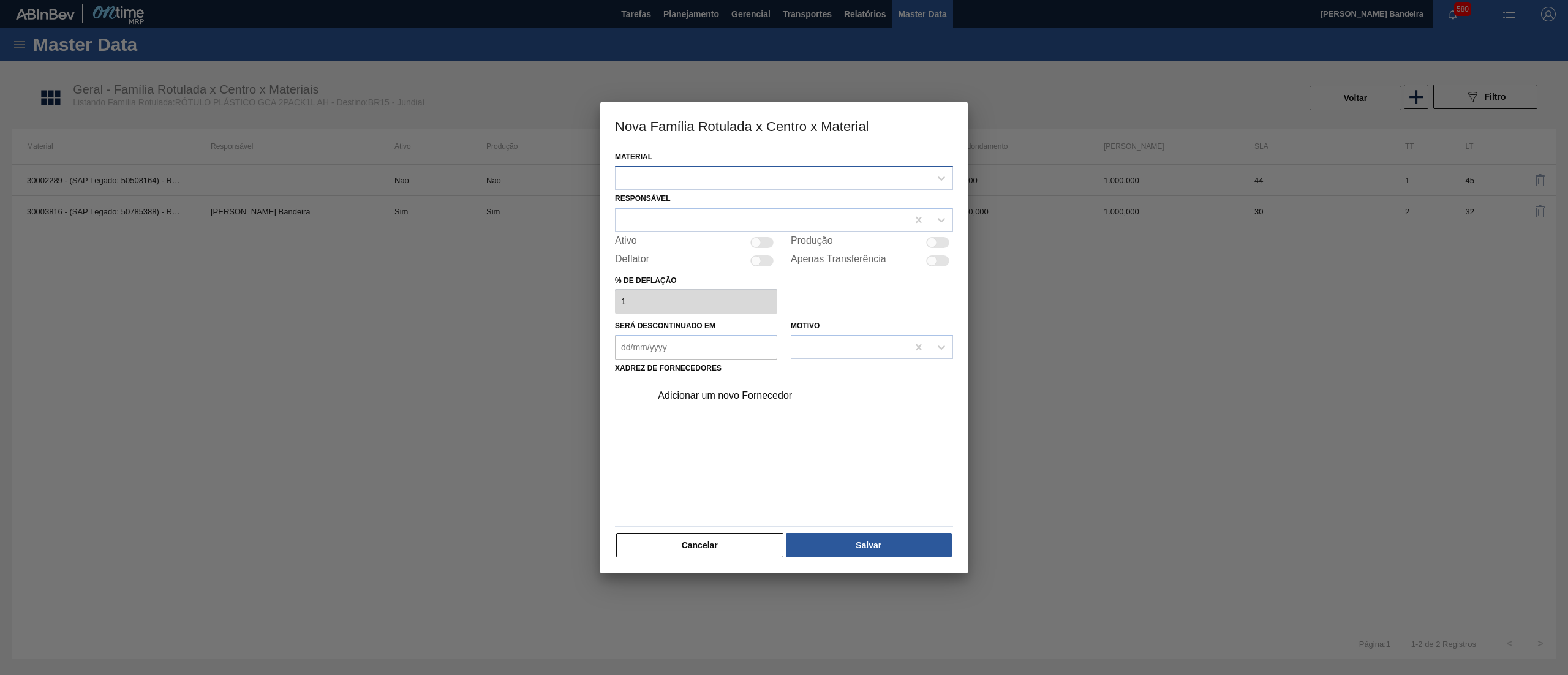
click at [733, 174] on div at bounding box center [773, 178] width 315 height 18
click at [709, 549] on button "Cancelar" at bounding box center [699, 546] width 167 height 25
